Goal: Transaction & Acquisition: Purchase product/service

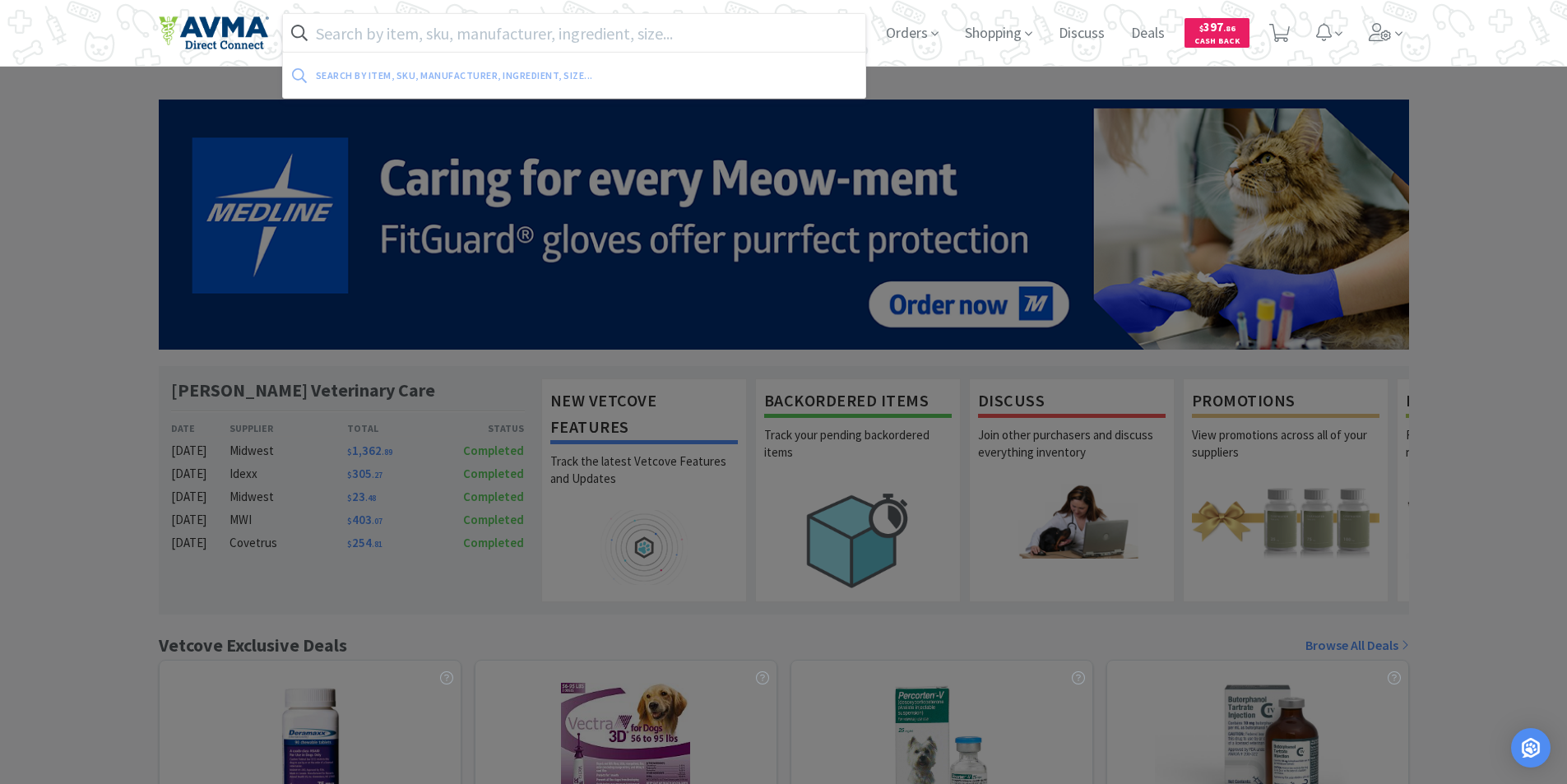
click at [360, 27] on input "text" at bounding box center [574, 33] width 583 height 38
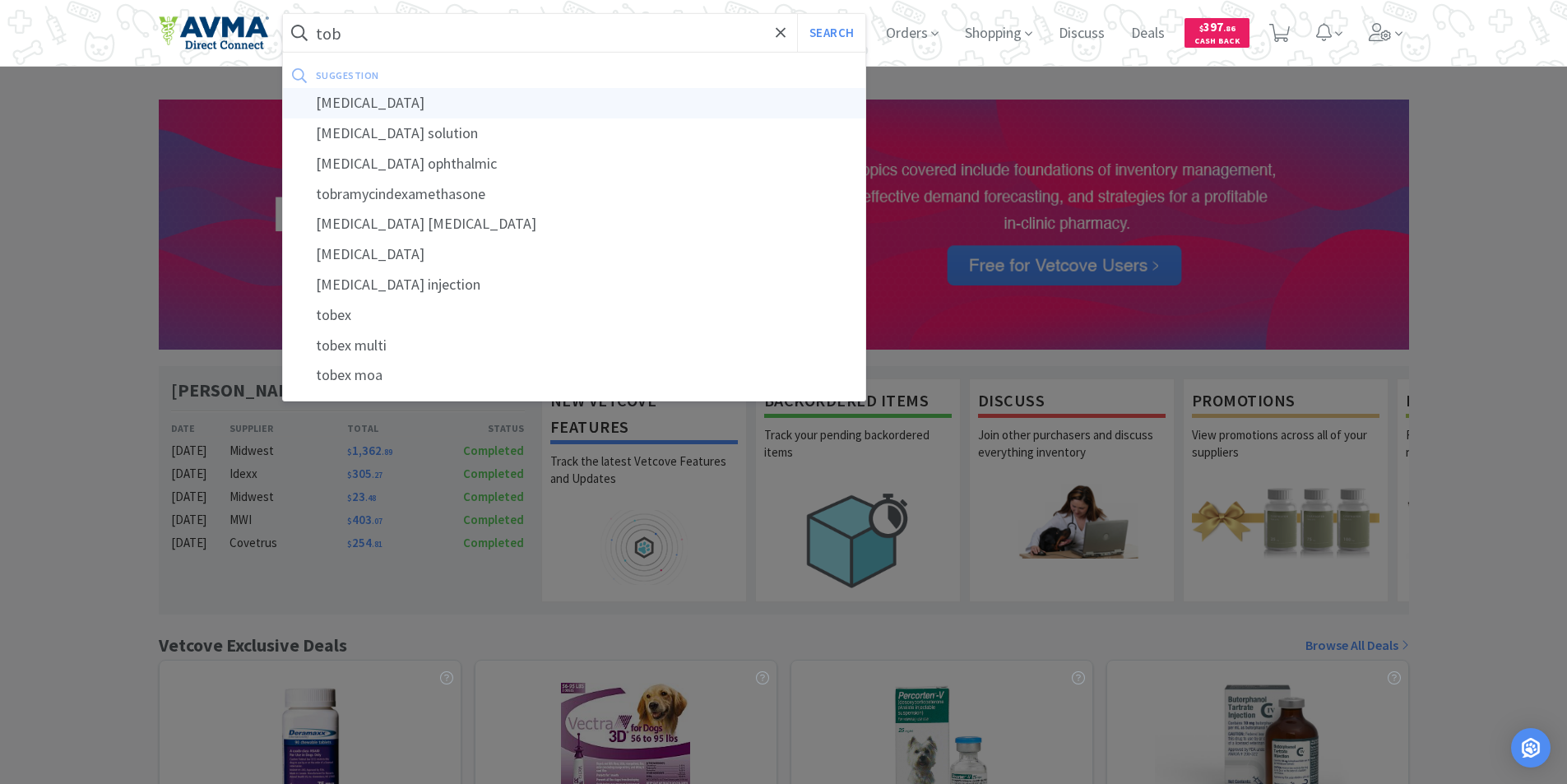
click at [351, 104] on div "[MEDICAL_DATA]" at bounding box center [574, 103] width 583 height 30
type input "[MEDICAL_DATA]"
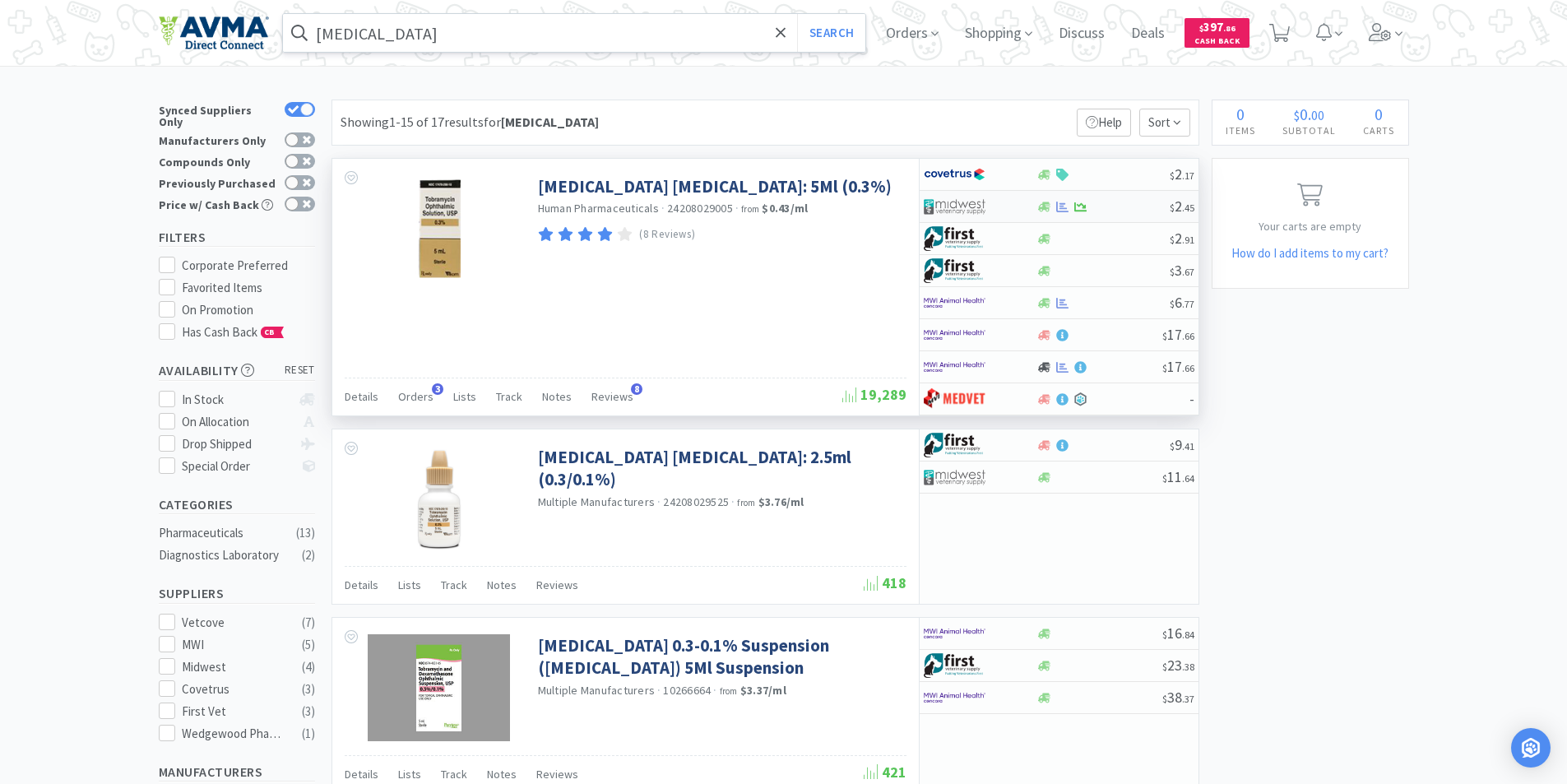
click at [950, 204] on img at bounding box center [955, 207] width 62 height 25
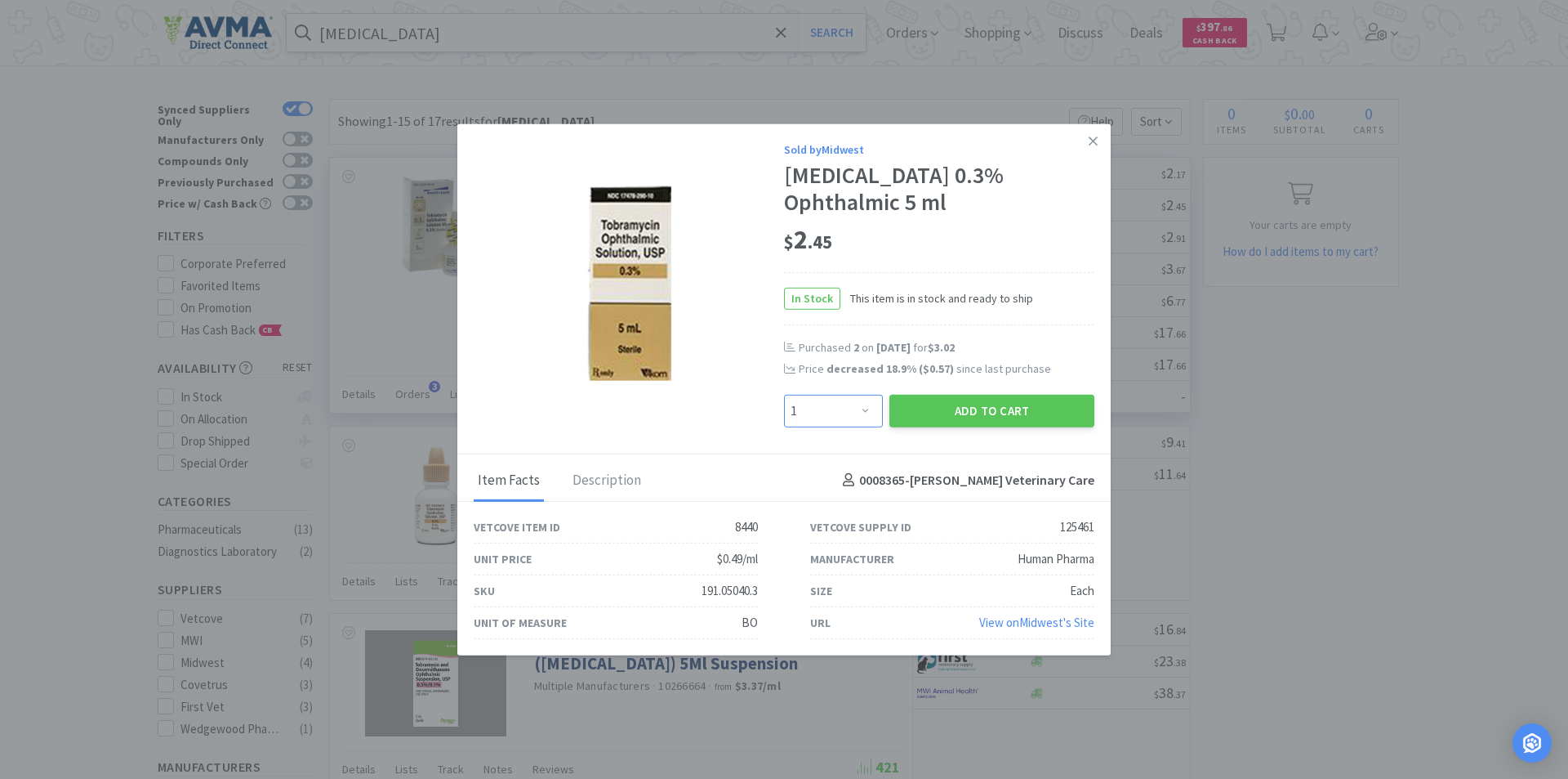
click at [866, 408] on select "Enter Quantity 1 2 3 4 5 6 7 8 9 10 11 12 13 14 15 16 17 18 19 20 Enter Quantity" at bounding box center [833, 410] width 99 height 33
select select "2"
click at [784, 394] on select "Enter Quantity 1 2 3 4 5 6 7 8 9 10 11 12 13 14 15 16 17 18 19 20 Enter Quantity" at bounding box center [833, 410] width 99 height 33
click at [975, 412] on button "Add to Cart" at bounding box center [992, 410] width 205 height 33
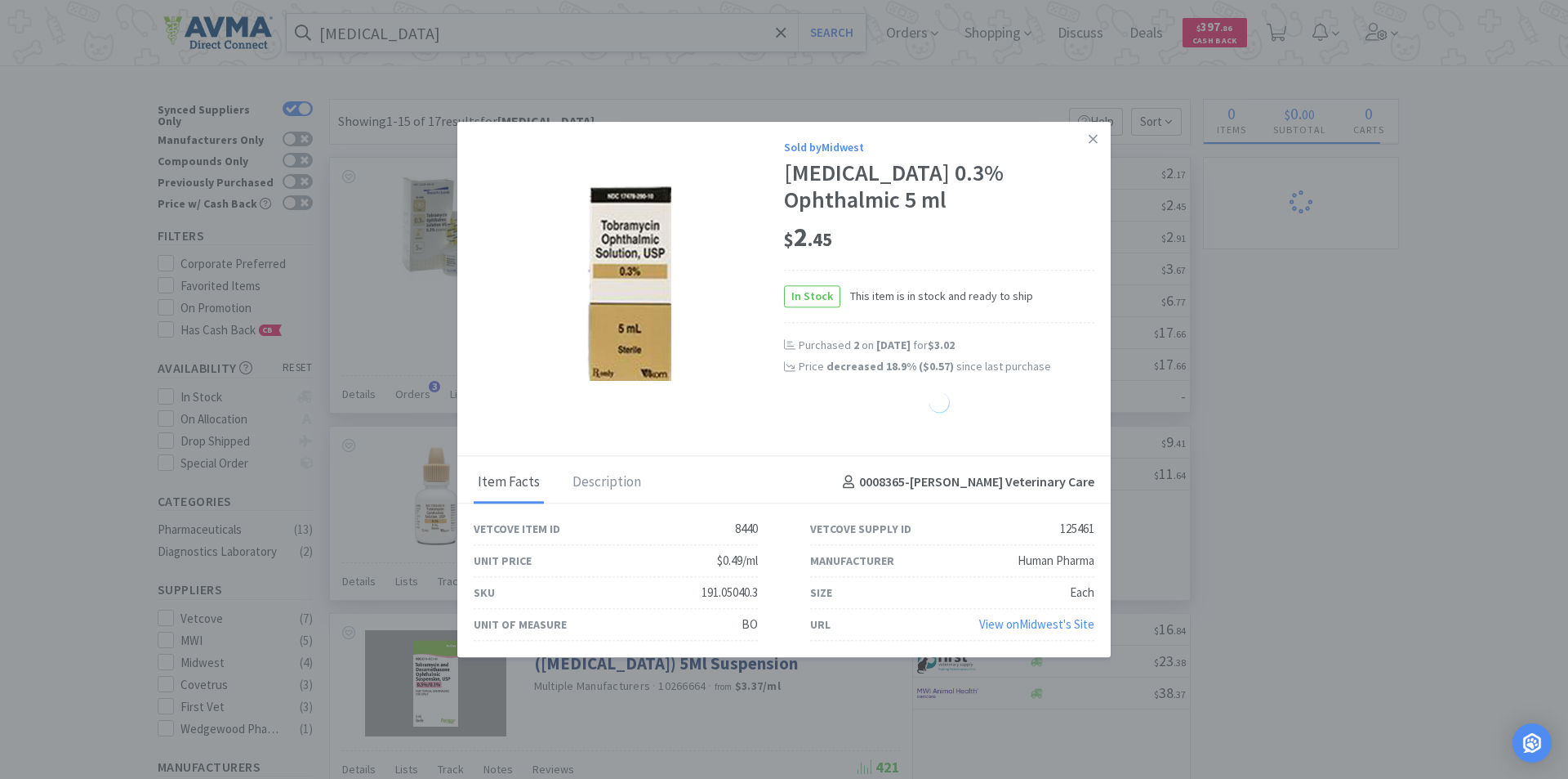
select select "2"
